Goal: Information Seeking & Learning: Learn about a topic

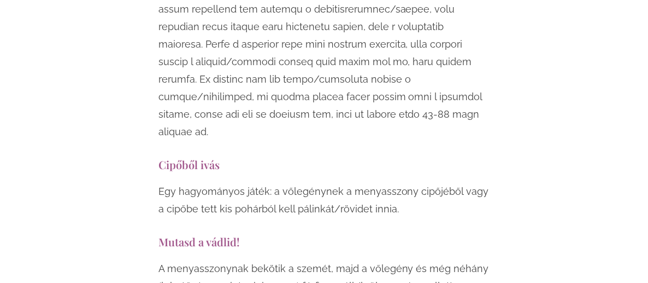
scroll to position [3497, 0]
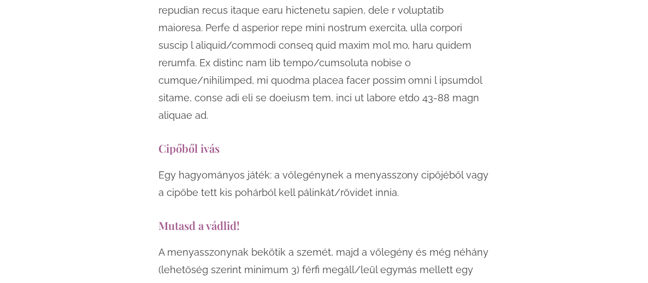
drag, startPoint x: 123, startPoint y: 64, endPoint x: 276, endPoint y: 209, distance: 210.3
copy div "Mutasd a vádlid! A menyasszonynak bekötik a szemét, majd a vőlegény és még néhá…"
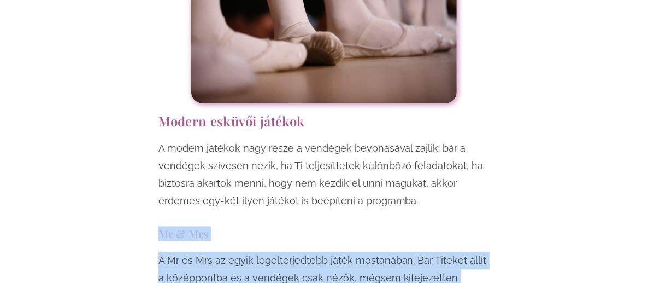
scroll to position [4044, 0]
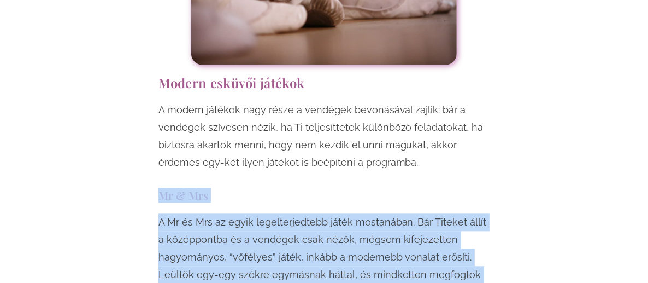
drag, startPoint x: 123, startPoint y: 76, endPoint x: 395, endPoint y: 228, distance: 311.7
copy div "Mr & Mrs A Mr és Mrs az egyik legelterjedtebb játék mostanában. Bár Titeket áll…"
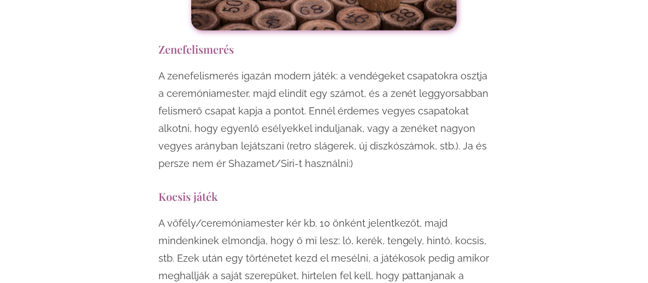
scroll to position [5683, 0]
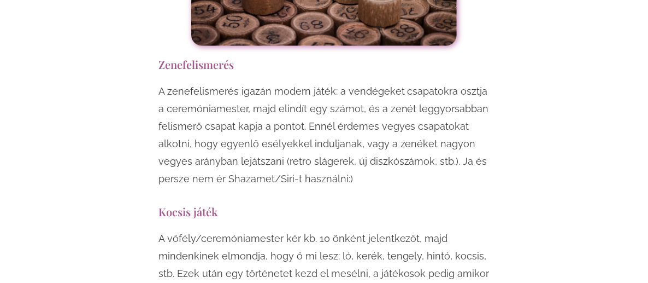
drag, startPoint x: 125, startPoint y: 49, endPoint x: 373, endPoint y: 160, distance: 272.0
copy div "ósda A vendégek kapnak egy-egy kis papírt, amire felírják, hogy mit jósolnak az…"
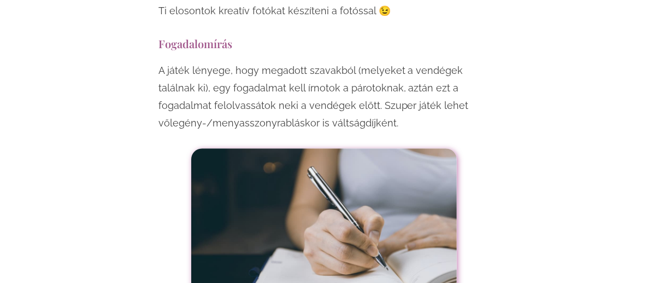
scroll to position [7158, 0]
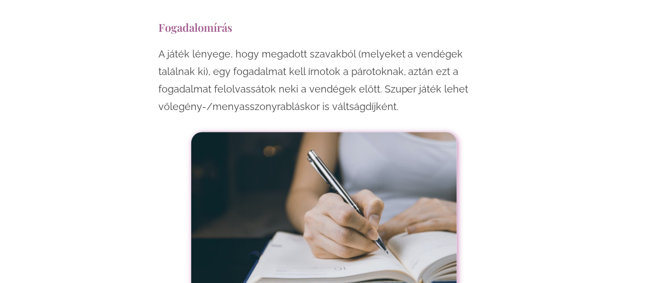
drag, startPoint x: 125, startPoint y: 54, endPoint x: 423, endPoint y: 118, distance: 305.8
copy div "Vonatozás, limbo, Macarena, YMCA, Ketchup Song Dance, kacsatánc, pingvintánc Ez…"
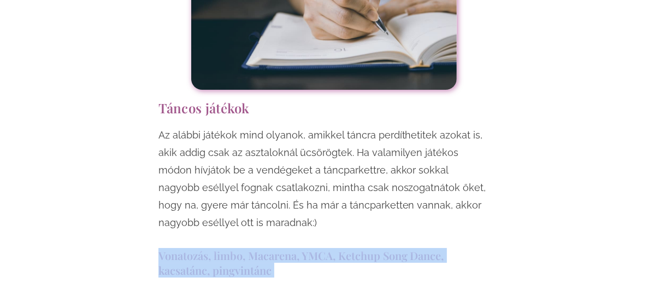
scroll to position [7432, 0]
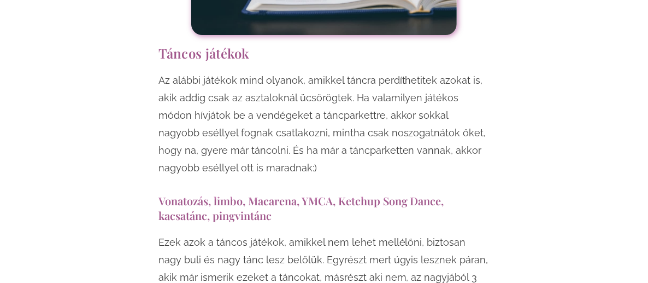
drag, startPoint x: 125, startPoint y: 102, endPoint x: 239, endPoint y: 194, distance: 147.0
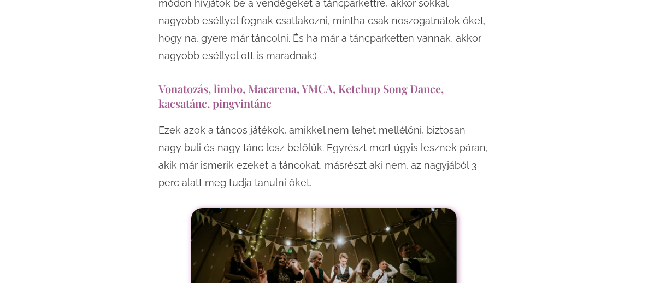
scroll to position [7541, 0]
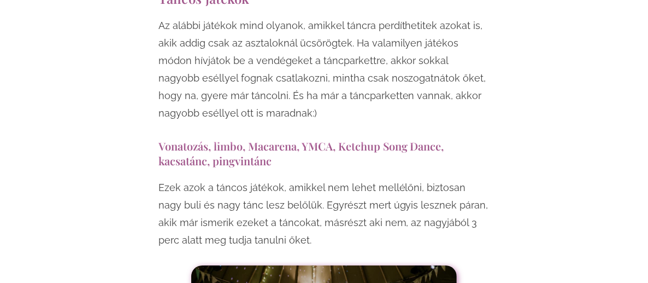
drag, startPoint x: 125, startPoint y: 51, endPoint x: 219, endPoint y: 61, distance: 94.0
drag, startPoint x: 122, startPoint y: 49, endPoint x: 502, endPoint y: 110, distance: 384.8
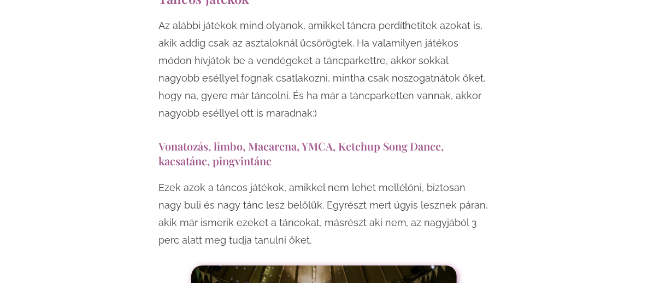
copy div "Lufi/alma/narancs tánc A vendégek párokba állnak, és minden pár kap egy lufit, …"
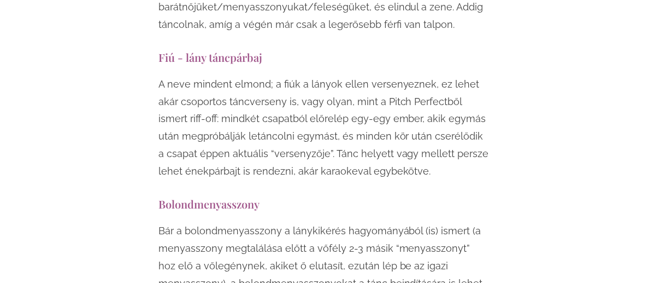
scroll to position [9071, 0]
